Goal: Find specific page/section: Find specific page/section

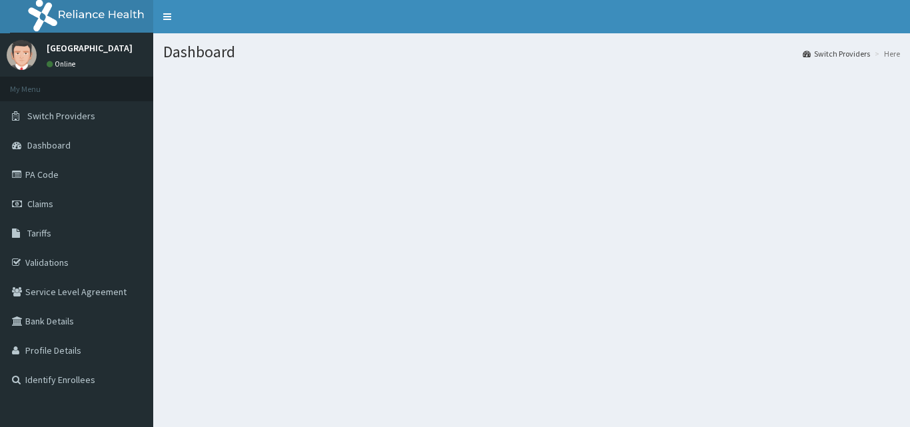
click at [65, 259] on link "Validations" at bounding box center [76, 262] width 153 height 29
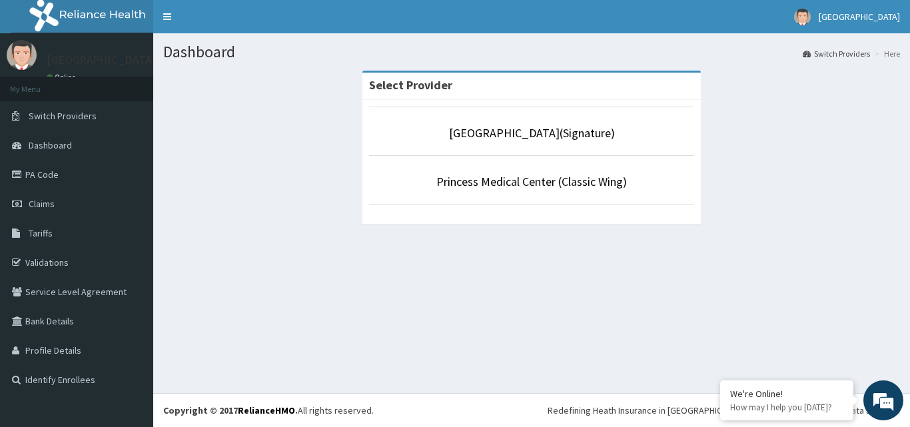
click at [621, 198] on li "Princess Medical Center (Classic Wing)" at bounding box center [531, 179] width 325 height 49
click at [621, 193] on li "Princess Medical Center (Classic Wing)" at bounding box center [531, 179] width 325 height 49
click at [615, 183] on link "Princess Medical Center (Classic Wing)" at bounding box center [531, 181] width 191 height 15
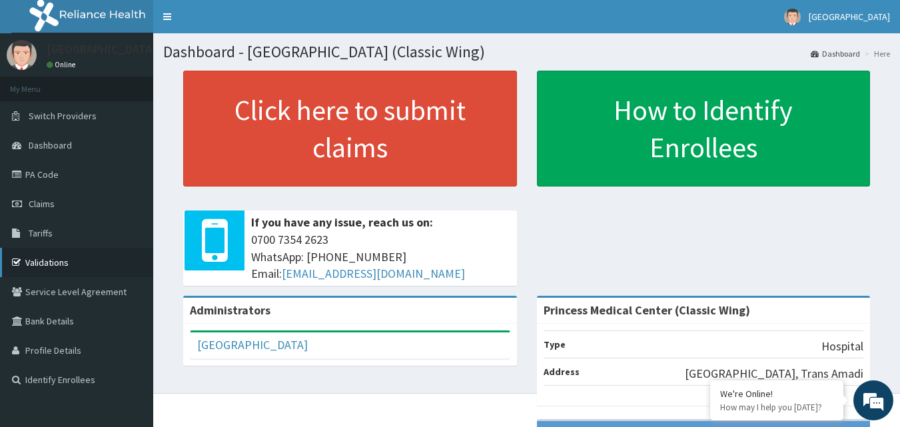
click at [71, 266] on link "Validations" at bounding box center [76, 262] width 153 height 29
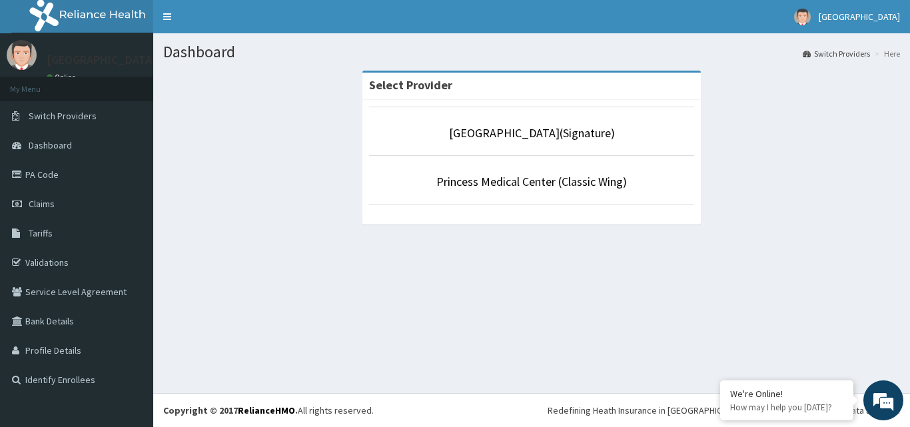
click at [605, 165] on li "Princess Medical Center (Classic Wing)" at bounding box center [531, 179] width 325 height 49
click at [584, 192] on li "Princess Medical Center (Classic Wing)" at bounding box center [531, 179] width 325 height 49
click at [584, 188] on link "Princess Medical Center (Classic Wing)" at bounding box center [531, 181] width 191 height 15
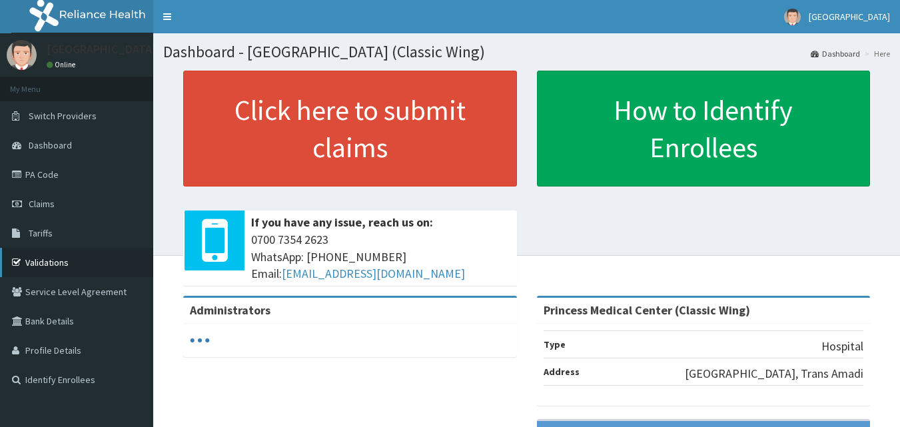
click at [68, 257] on link "Validations" at bounding box center [76, 262] width 153 height 29
